Goal: Task Accomplishment & Management: Manage account settings

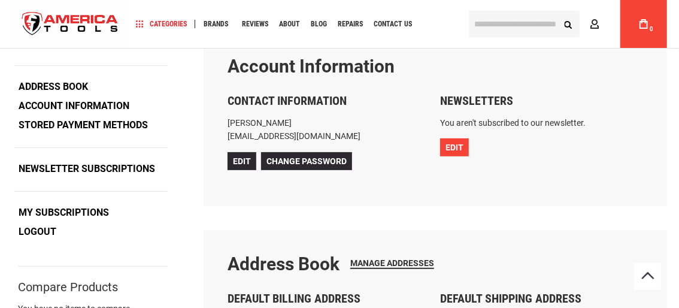
type input "**********"
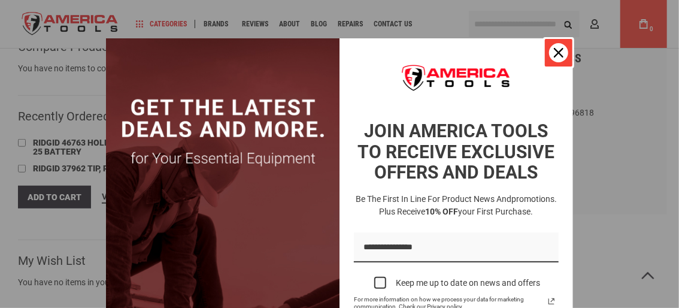
click at [558, 47] on div "Close" at bounding box center [558, 52] width 19 height 19
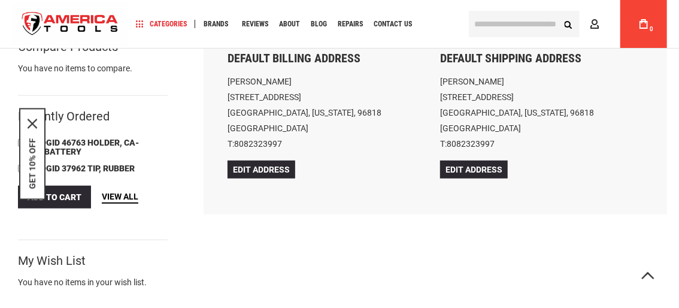
click at [138, 201] on span "View All" at bounding box center [120, 197] width 37 height 10
click at [26, 149] on div at bounding box center [24, 143] width 12 height 12
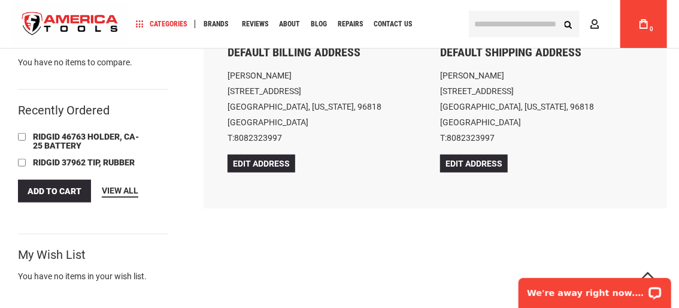
scroll to position [359, 0]
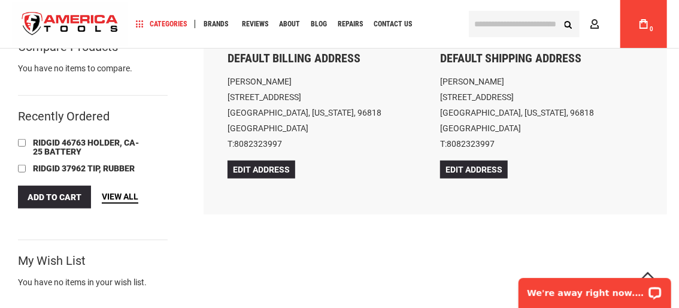
type input "**********"
click at [138, 201] on span "View All" at bounding box center [120, 197] width 37 height 10
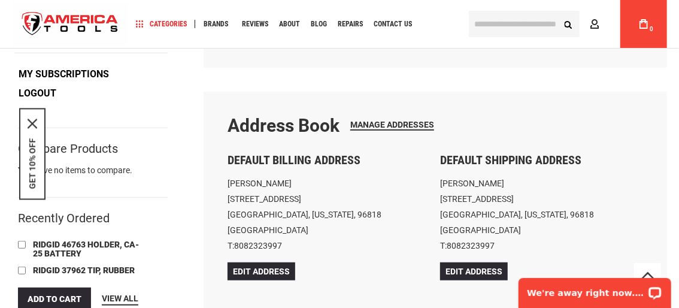
scroll to position [239, 0]
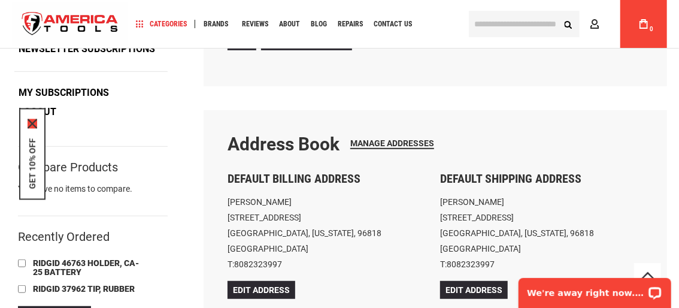
click at [29, 119] on icon "close icon" at bounding box center [33, 124] width 10 height 10
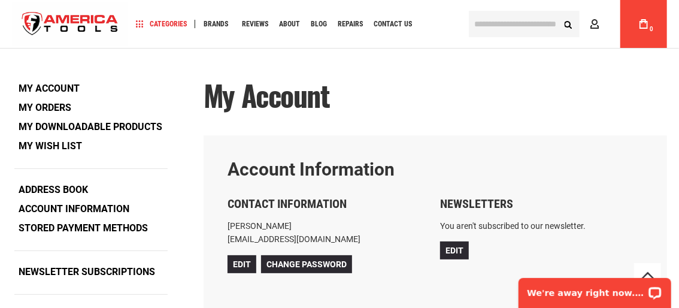
scroll to position [0, 0]
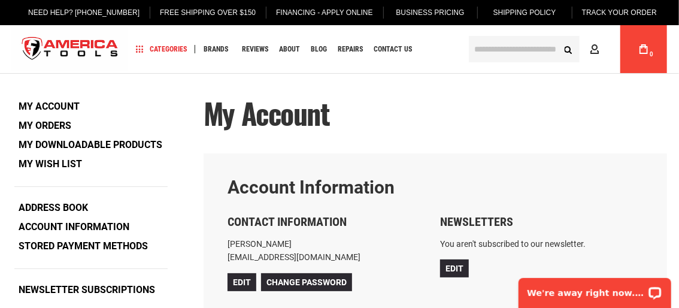
click at [39, 125] on link "My Orders" at bounding box center [44, 126] width 61 height 18
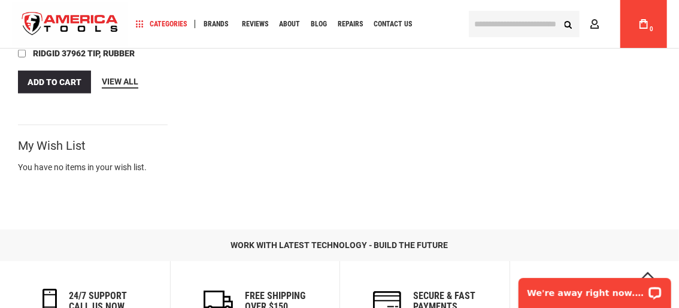
scroll to position [478, 0]
